Goal: Information Seeking & Learning: Learn about a topic

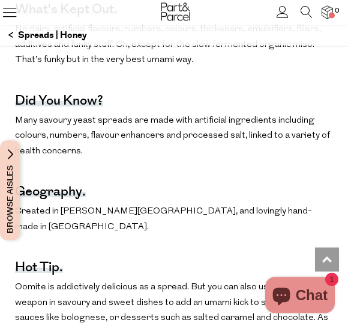
scroll to position [1103, 0]
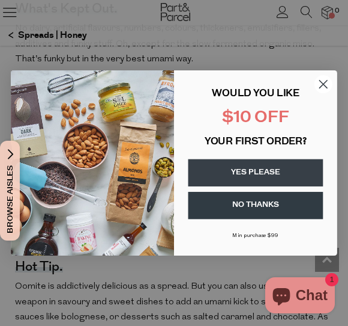
click at [325, 86] on icon "Close dialog" at bounding box center [324, 84] width 8 height 8
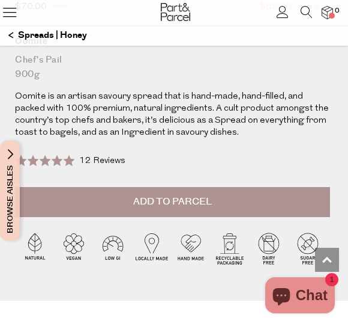
scroll to position [481, 0]
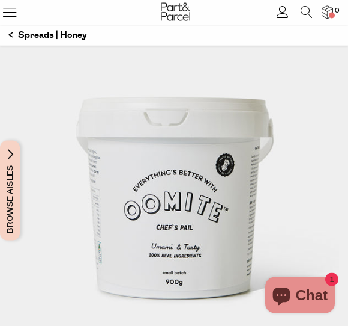
scroll to position [126, 0]
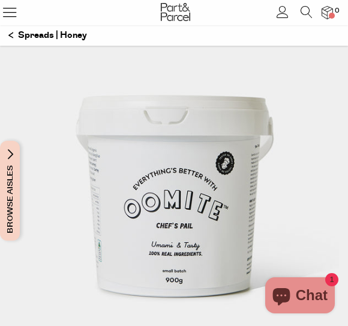
click at [13, 13] on icon at bounding box center [9, 12] width 17 height 17
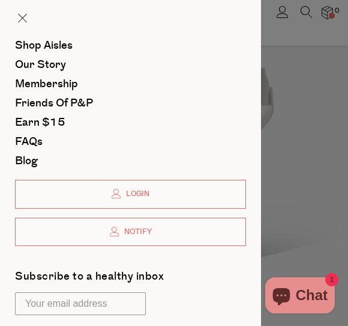
click at [35, 46] on span "Shop Aisles" at bounding box center [44, 46] width 58 height 16
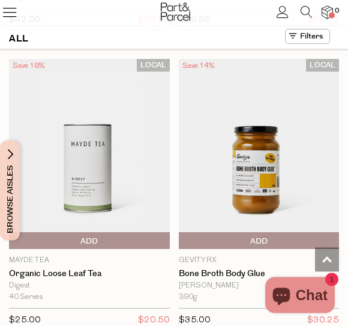
scroll to position [5701, 0]
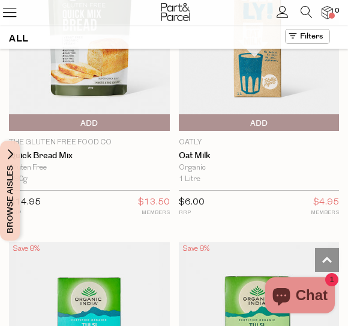
scroll to position [13018, 0]
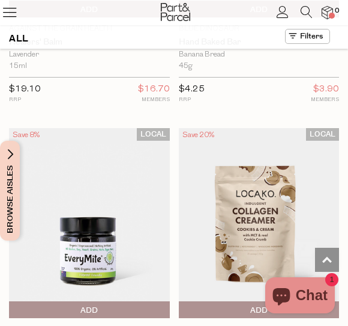
scroll to position [20634, 0]
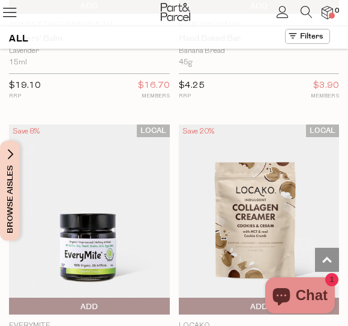
click at [113, 132] on img at bounding box center [89, 219] width 161 height 190
click at [69, 124] on img at bounding box center [89, 219] width 161 height 190
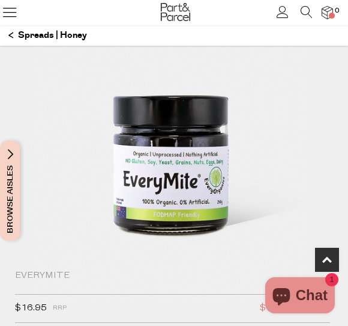
scroll to position [191, 0]
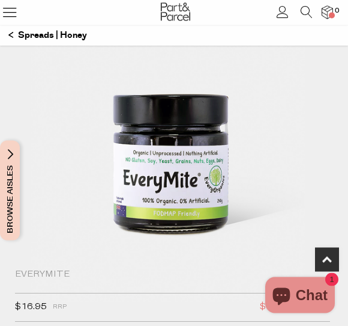
click at [231, 151] on img at bounding box center [174, 107] width 330 height 390
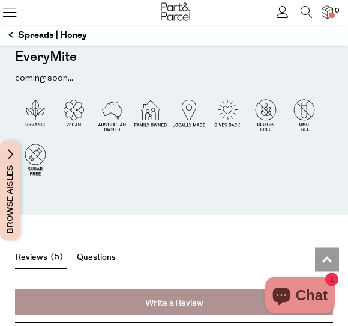
scroll to position [1780, 0]
click at [63, 78] on p "coming soon..." at bounding box center [175, 79] width 321 height 16
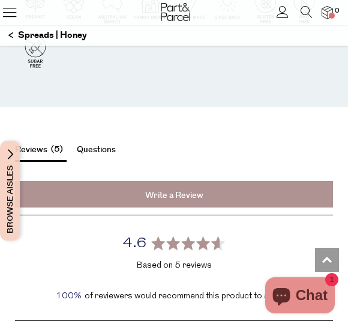
scroll to position [1896, 0]
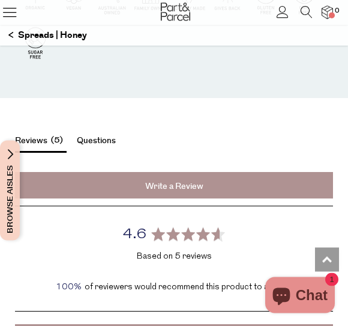
click at [99, 138] on button "Questions" at bounding box center [96, 143] width 39 height 16
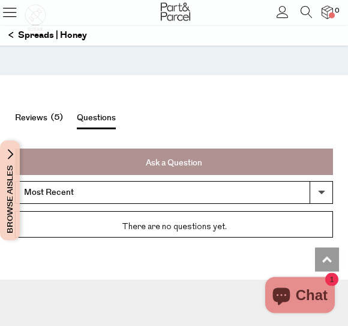
click at [50, 117] on span "5" at bounding box center [56, 118] width 19 height 14
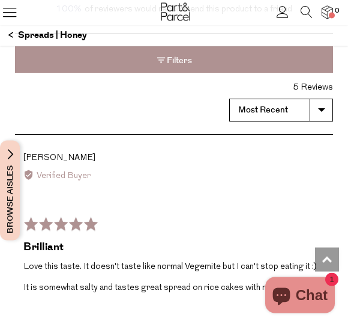
scroll to position [2171, 0]
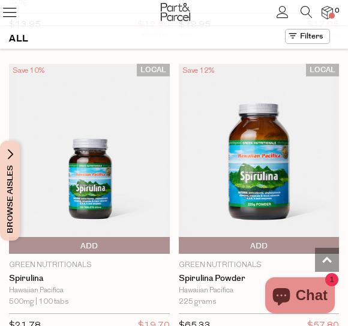
scroll to position [11397, 0]
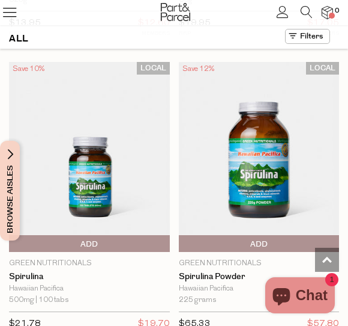
click at [231, 271] on link "Spirulina Powder" at bounding box center [259, 276] width 161 height 10
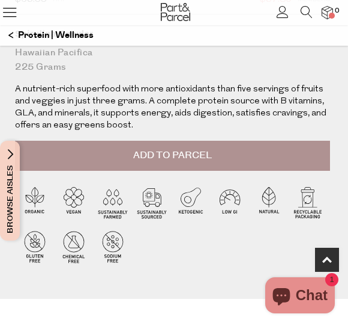
scroll to position [499, 0]
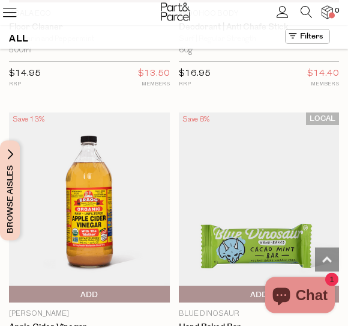
scroll to position [10164, 0]
